Goal: Transaction & Acquisition: Purchase product/service

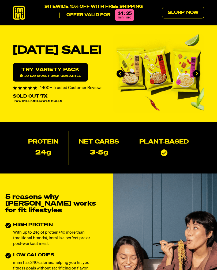
click at [189, 15] on link "Slurp Now" at bounding box center [183, 13] width 42 height 12
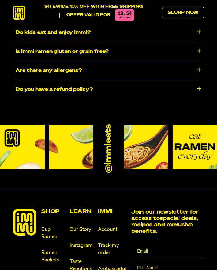
scroll to position [2555, 0]
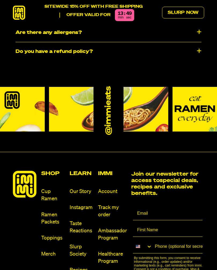
click at [53, 211] on link "Ramen Packets" at bounding box center [53, 218] width 24 height 14
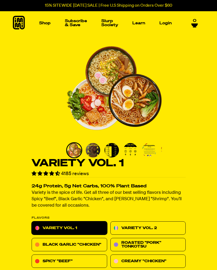
click at [81, 97] on img "Main navigation" at bounding box center [61, 82] width 75 height 75
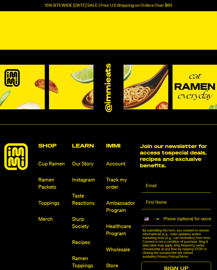
scroll to position [502, 0]
click at [59, 163] on link "Cup Ramen" at bounding box center [53, 163] width 30 height 7
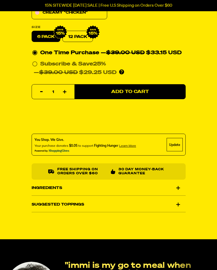
click at [176, 188] on div "Ingredients" at bounding box center [109, 188] width 154 height 15
